Goal: Find specific page/section: Find specific page/section

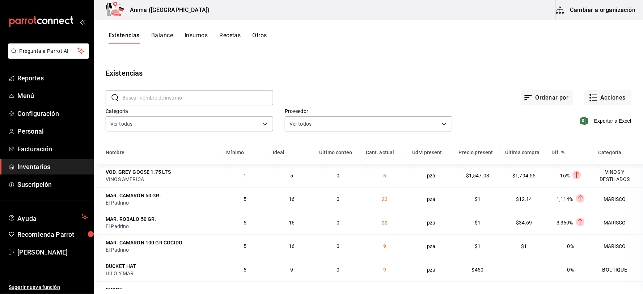
click at [13, 164] on icon "mailbox folders" at bounding box center [12, 167] width 6 height 6
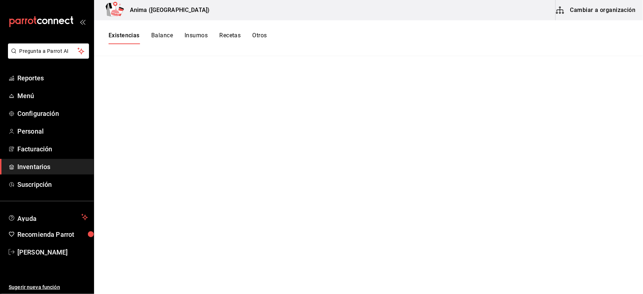
click at [132, 37] on button "Existencias" at bounding box center [124, 38] width 31 height 12
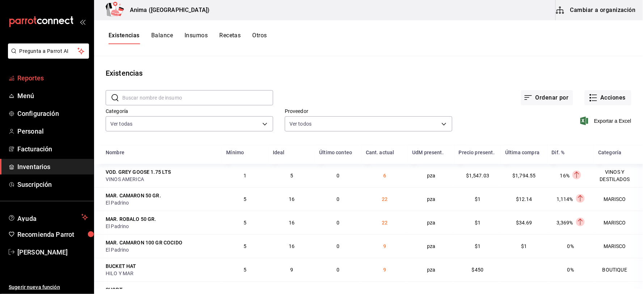
click at [51, 77] on span "Reportes" at bounding box center [52, 78] width 71 height 10
